Goal: Information Seeking & Learning: Learn about a topic

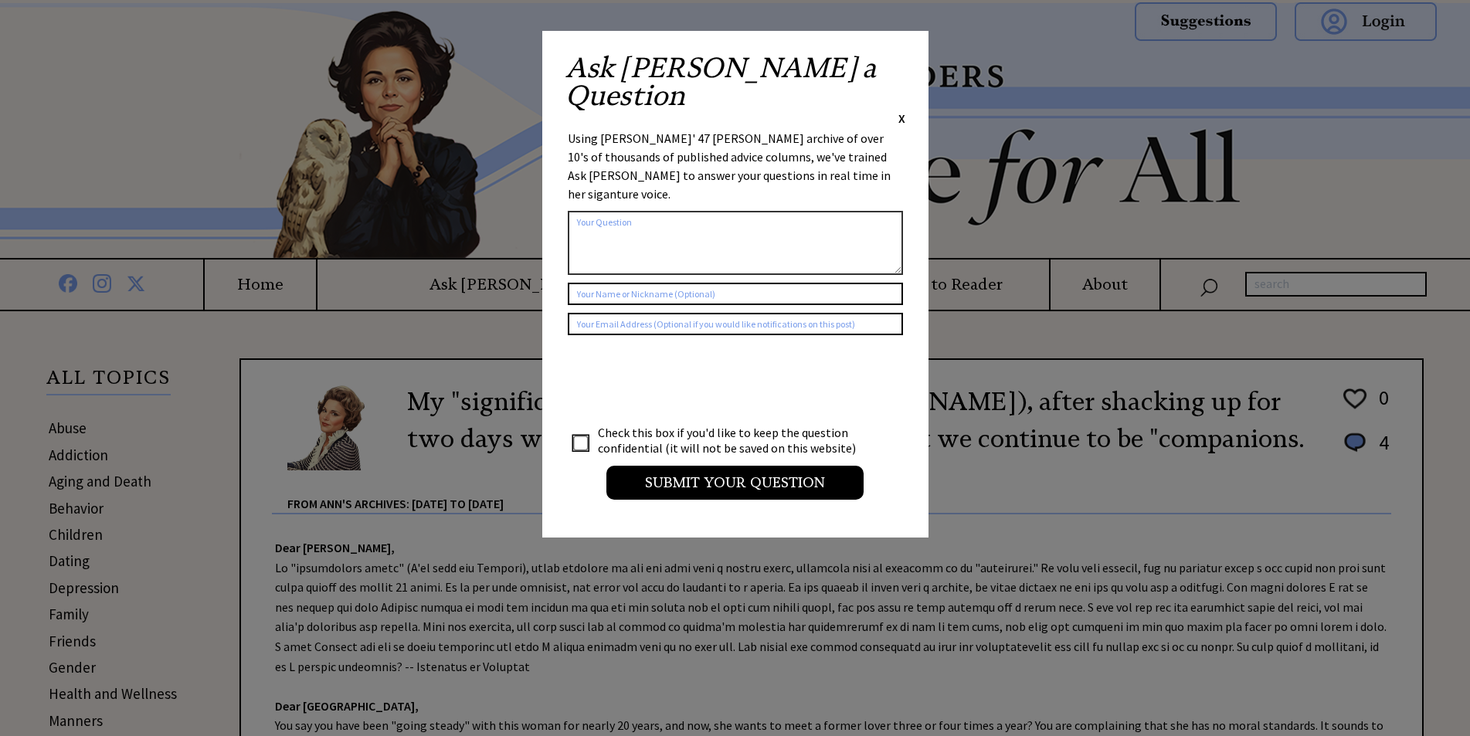
click at [901, 110] on span "X" at bounding box center [901, 117] width 7 height 15
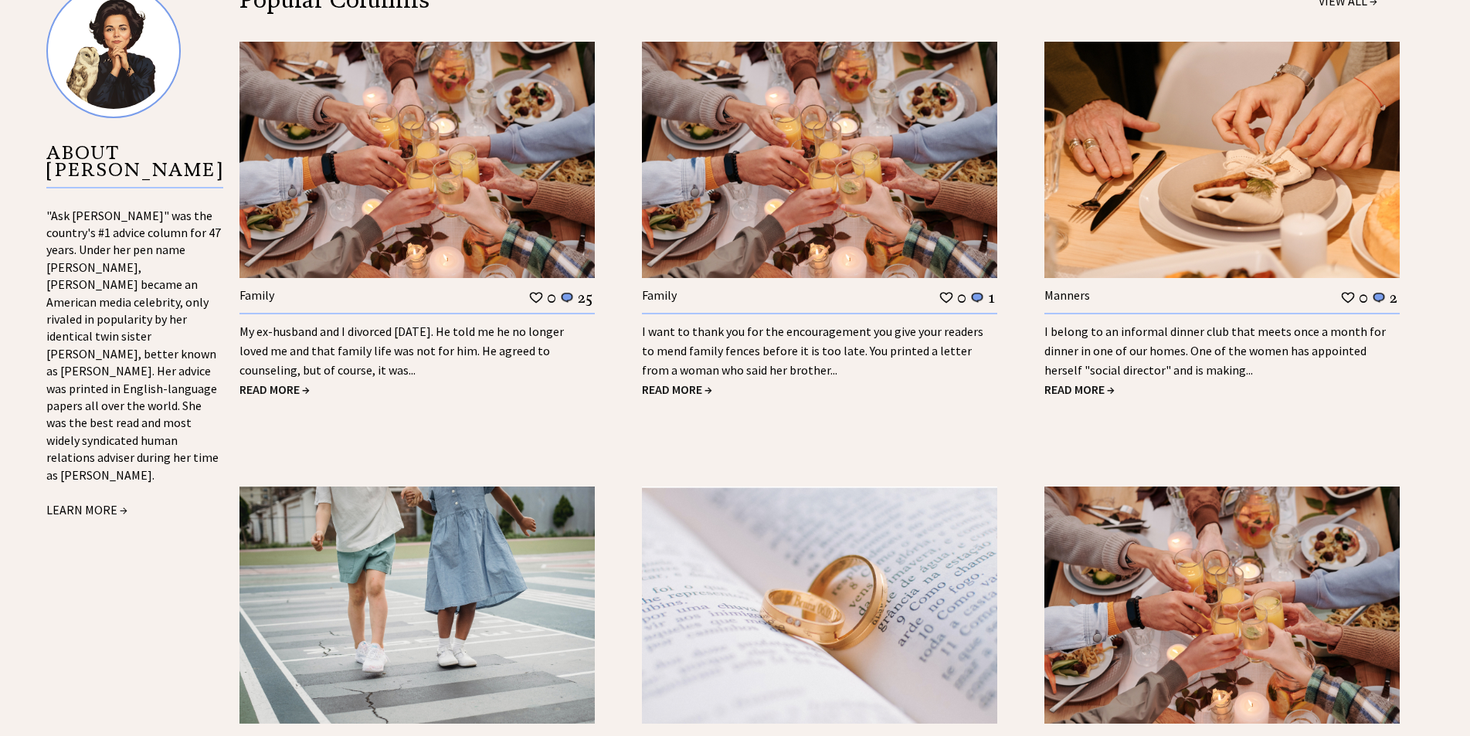
scroll to position [1622, 0]
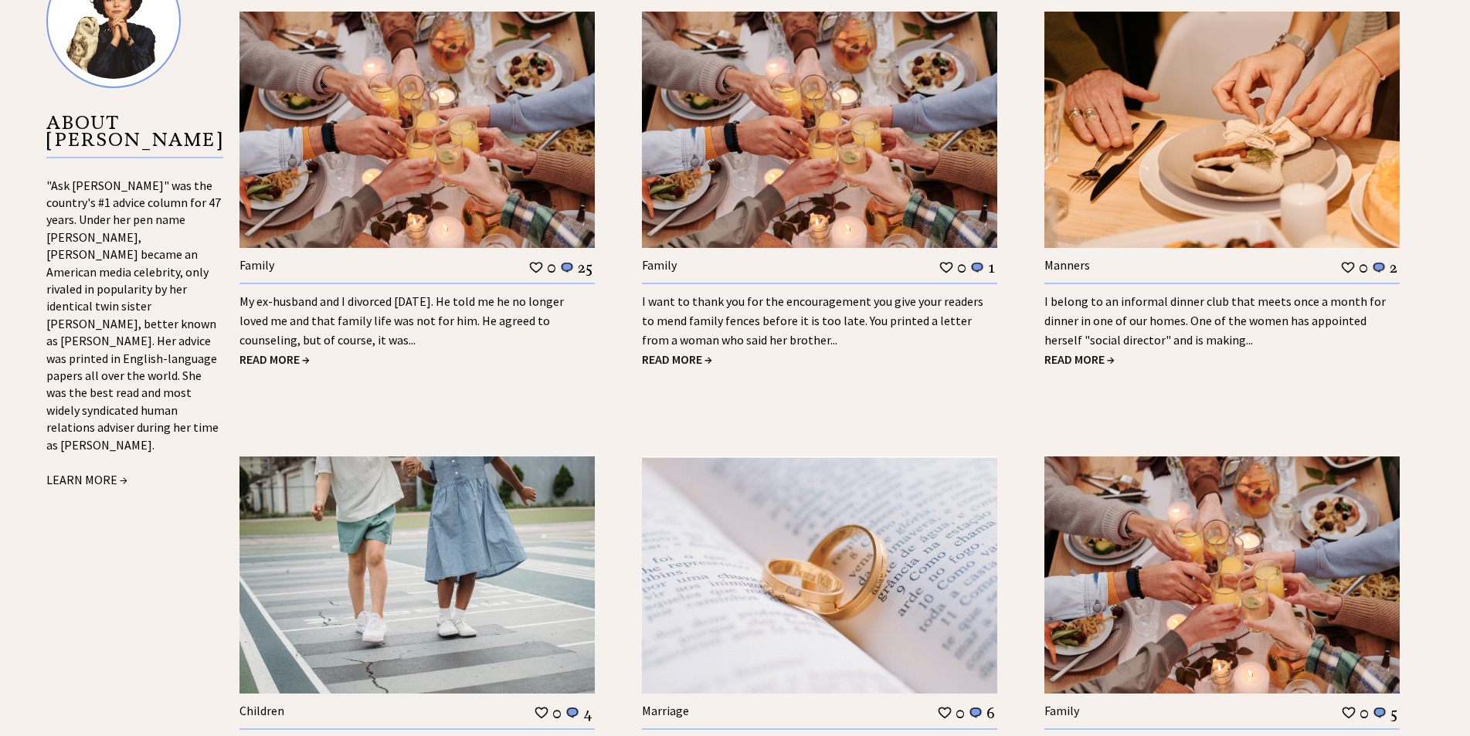
click at [276, 344] on link "My ex-husband and I divorced 18 years ago. He told me he no longer loved me and…" at bounding box center [401, 321] width 324 height 54
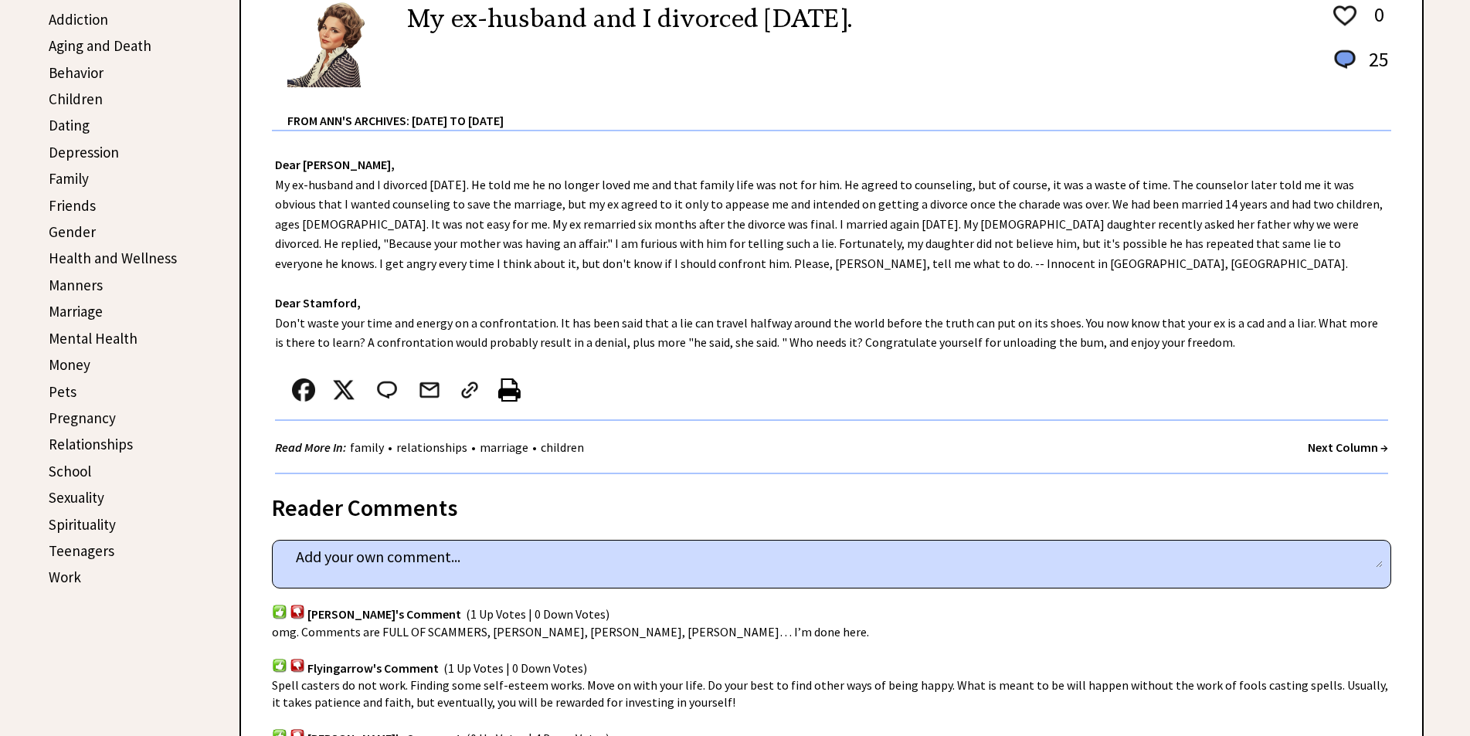
scroll to position [463, 0]
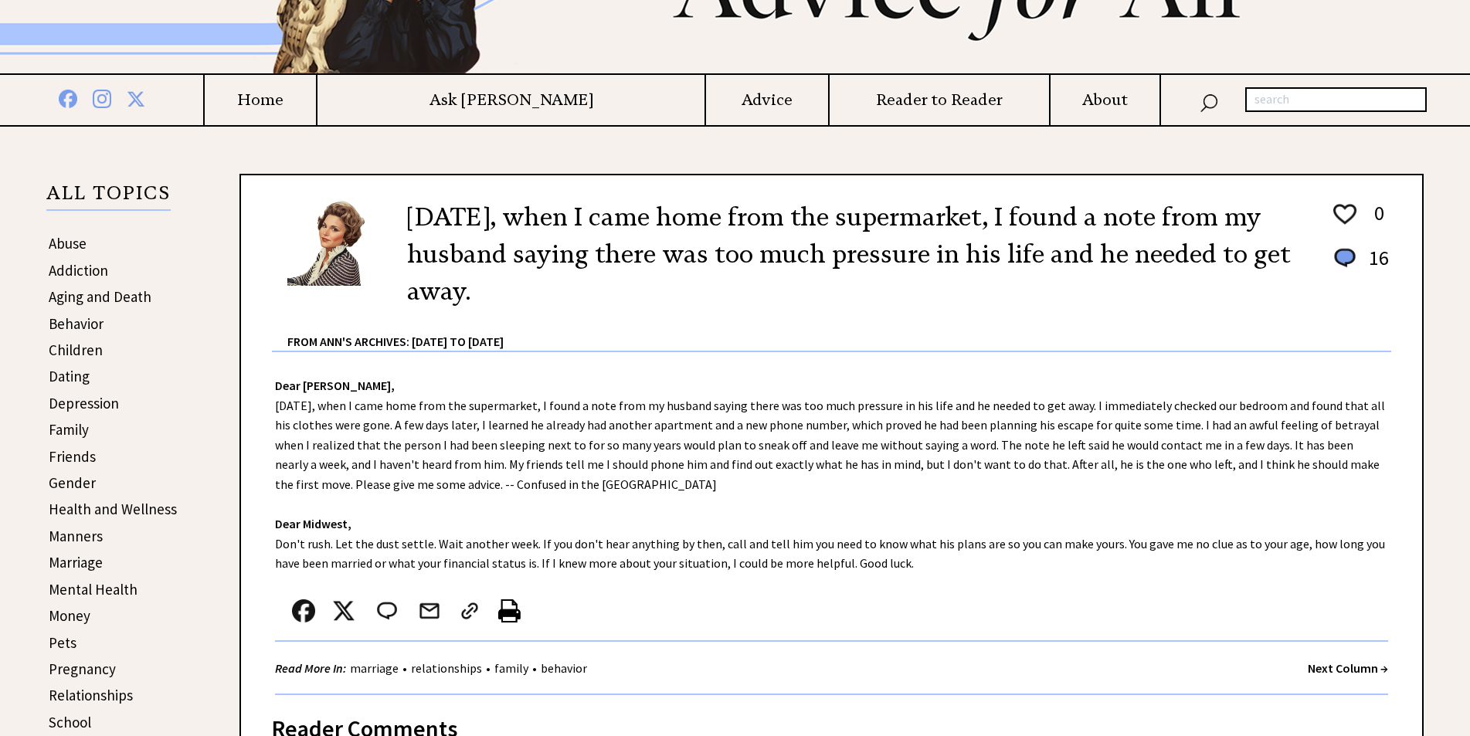
scroll to position [154, 0]
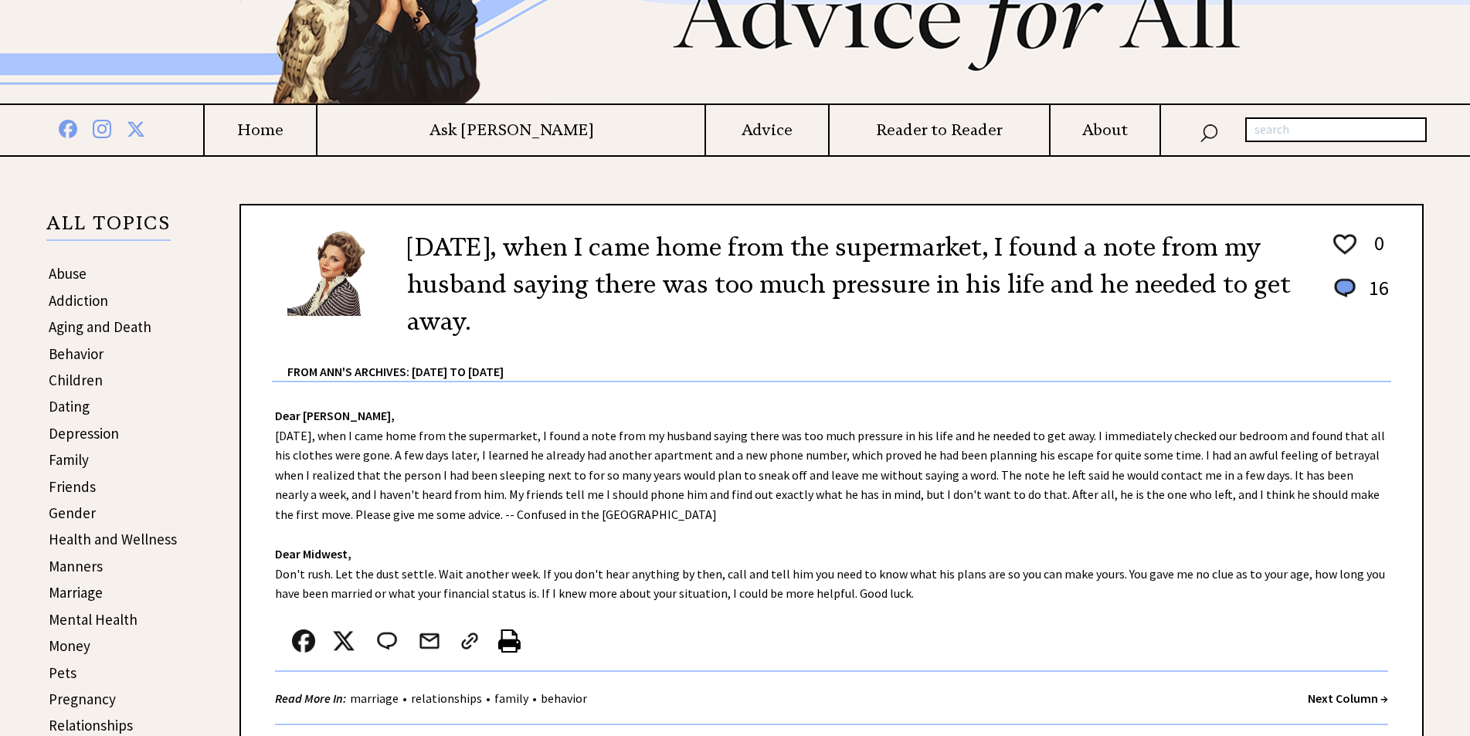
click at [78, 357] on link "Behavior" at bounding box center [76, 354] width 55 height 19
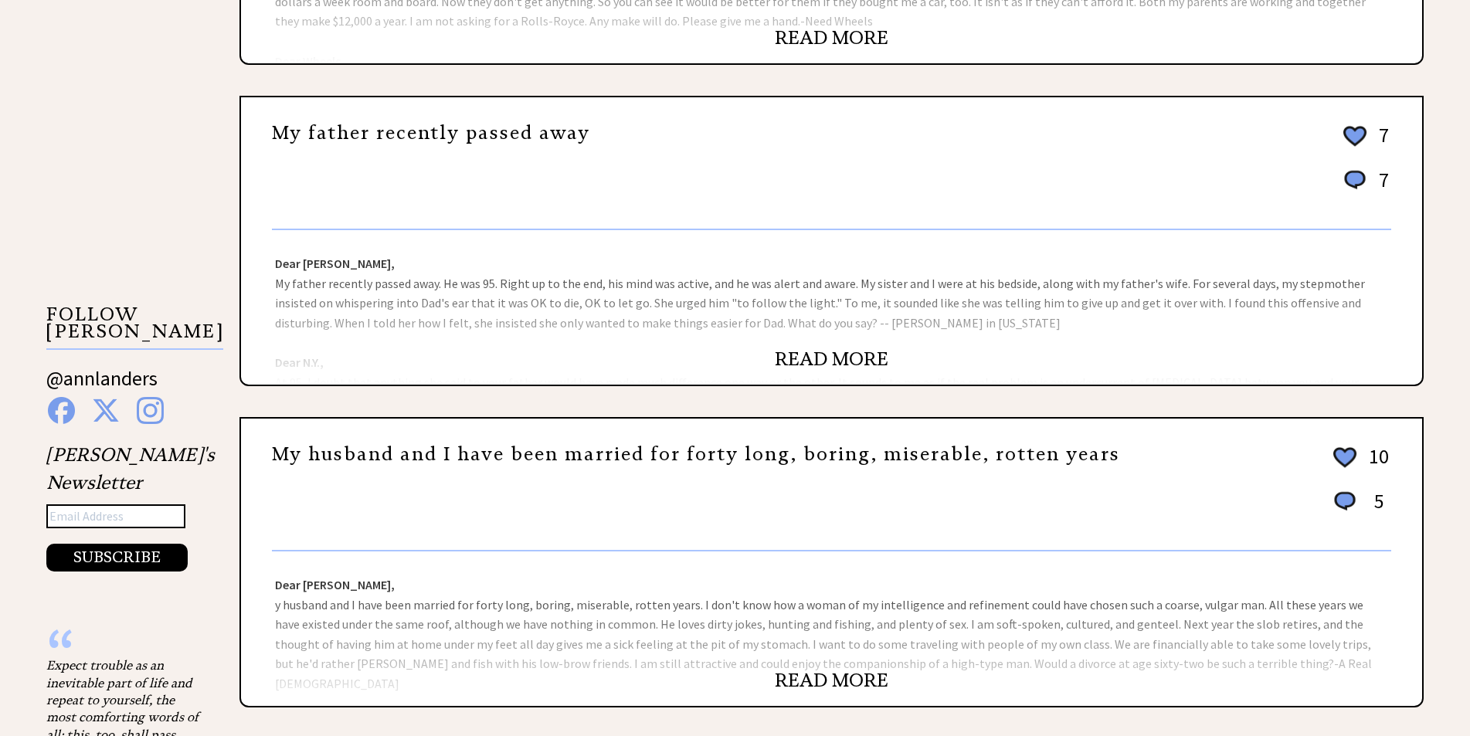
scroll to position [1313, 0]
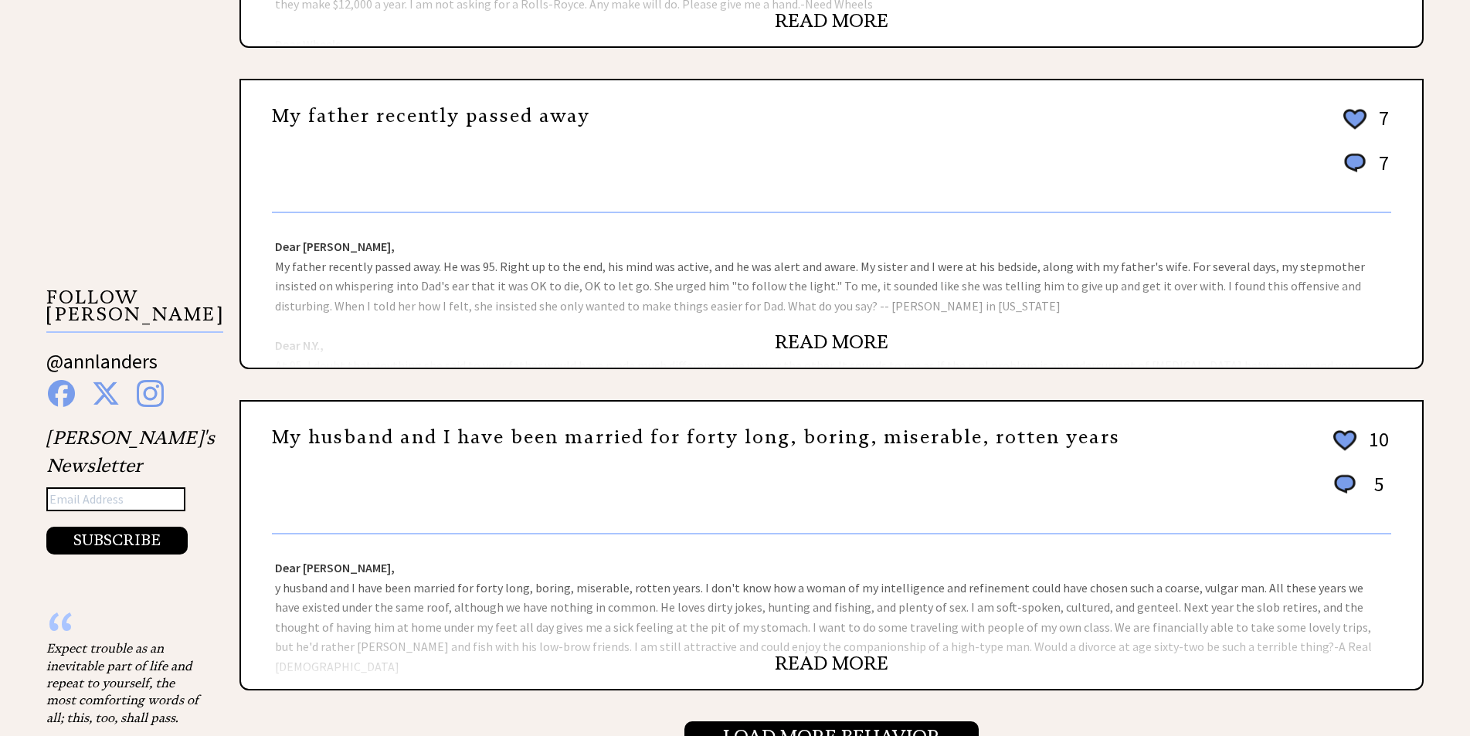
click at [807, 330] on div "Dear Ann Landers, My father recently passed away. He was 95. Right up to the en…" at bounding box center [831, 290] width 1181 height 154
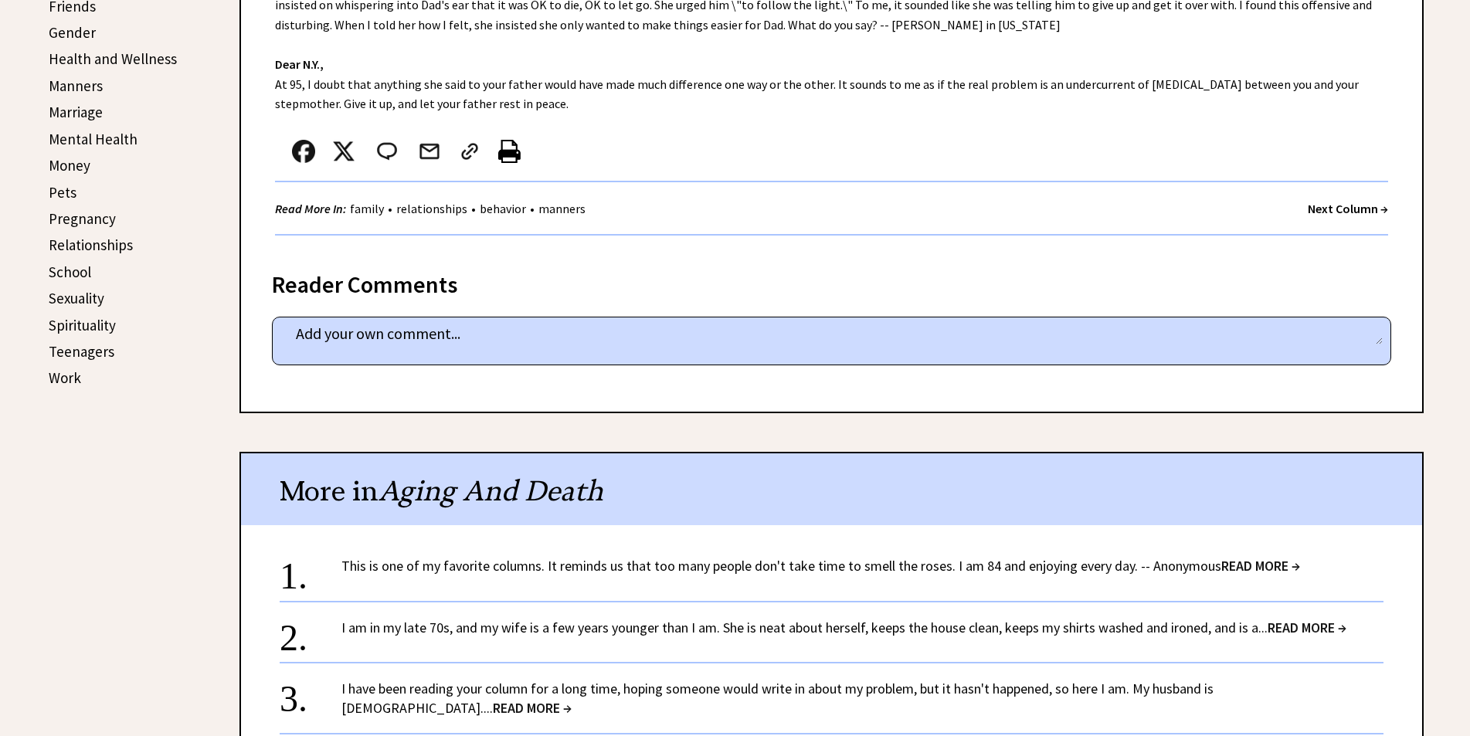
scroll to position [772, 0]
